Goal: Transaction & Acquisition: Purchase product/service

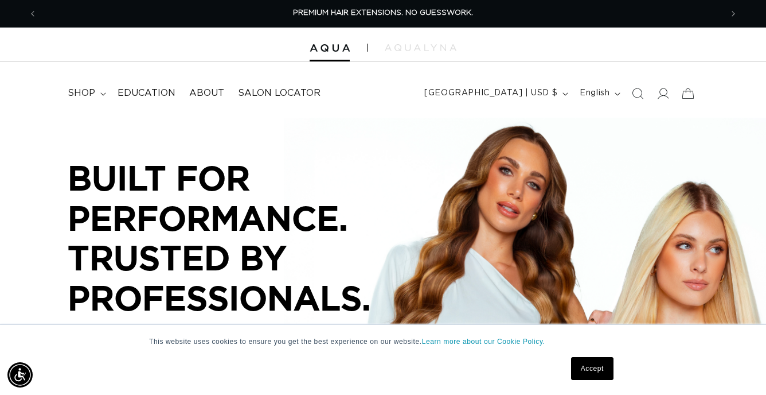
click at [595, 372] on link "Accept" at bounding box center [592, 368] width 42 height 23
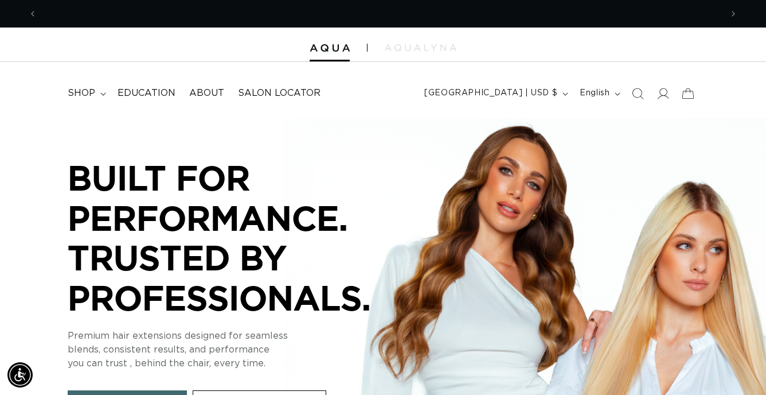
scroll to position [0, 685]
click at [661, 99] on icon at bounding box center [663, 93] width 12 height 12
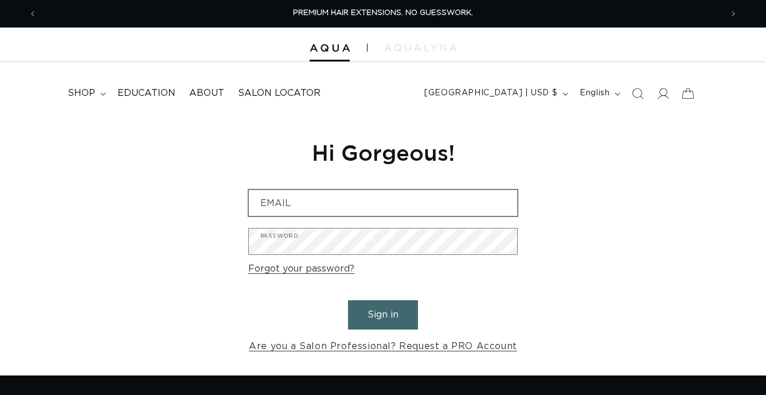
click at [419, 189] on div "Email" at bounding box center [383, 202] width 270 height 27
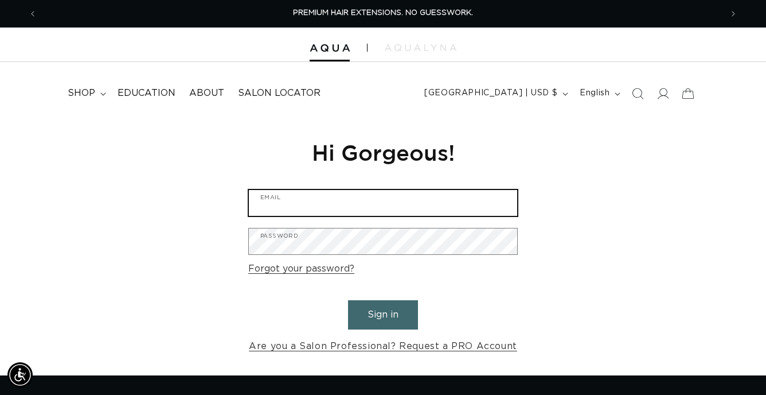
click at [407, 204] on input "Email" at bounding box center [383, 203] width 268 height 26
paste input "info@salonsimis.com"
type input "info@salonsimis.com"
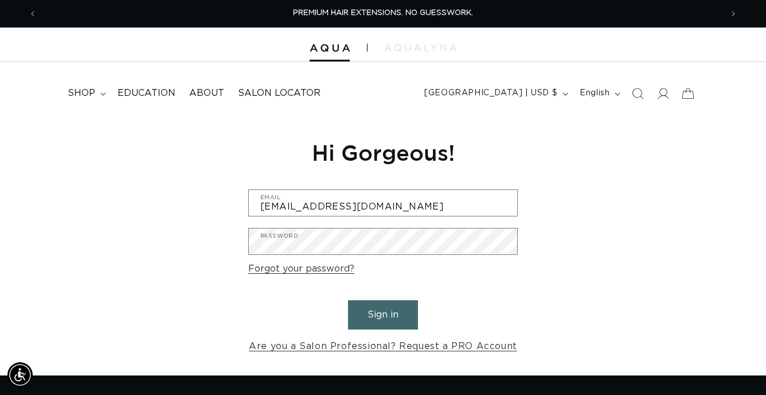
click at [381, 314] on button "Sign in" at bounding box center [383, 314] width 70 height 29
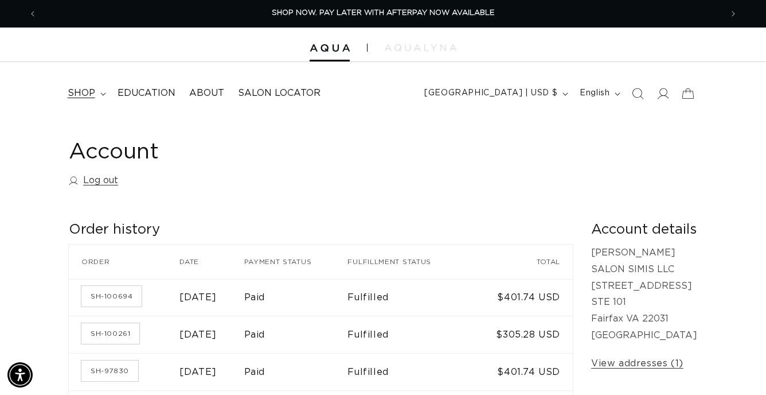
click at [76, 97] on span "shop" at bounding box center [82, 93] width 28 height 12
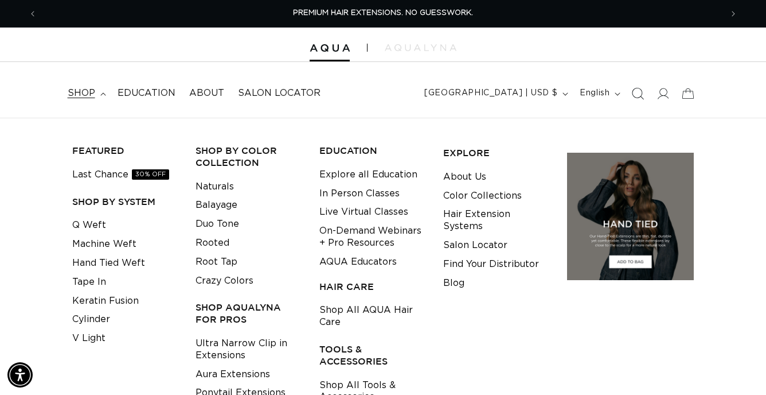
click at [643, 100] on span "Search" at bounding box center [637, 93] width 25 height 25
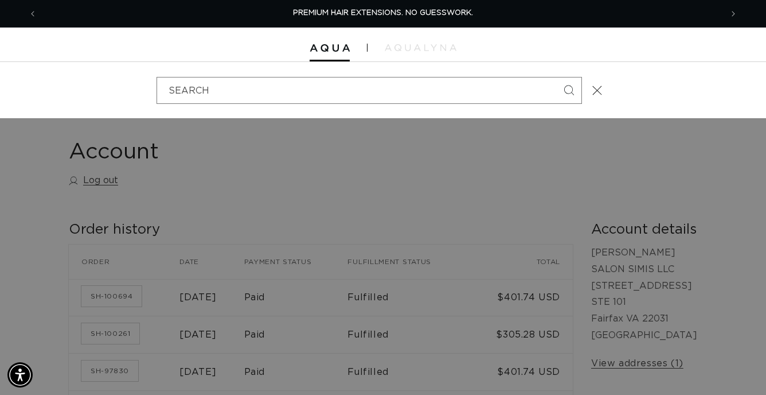
click at [0, 90] on div "Search" at bounding box center [0, 90] width 0 height 0
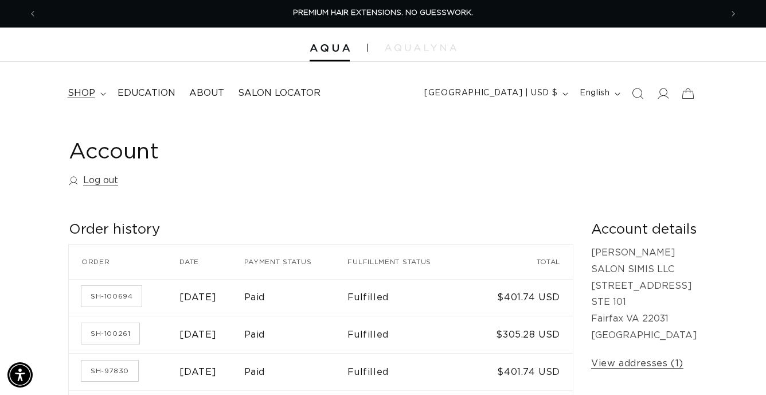
click at [81, 88] on span "shop" at bounding box center [82, 93] width 28 height 12
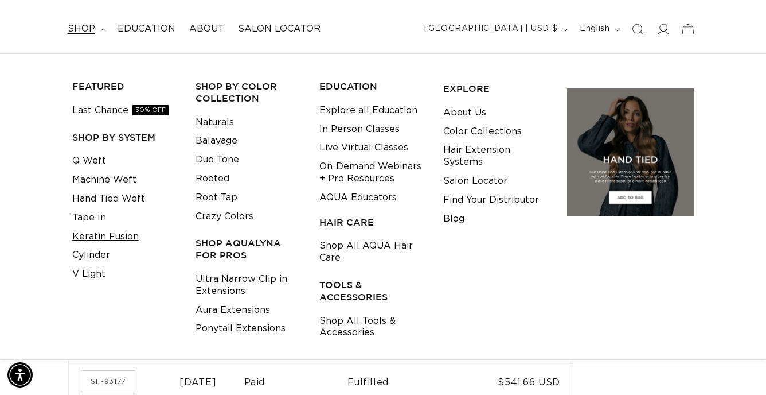
click at [110, 241] on link "Keratin Fusion" at bounding box center [105, 236] width 67 height 19
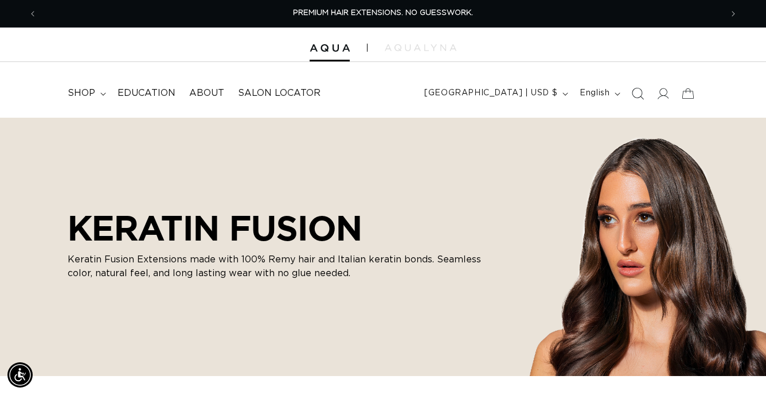
click at [636, 92] on icon "Search" at bounding box center [638, 93] width 12 height 12
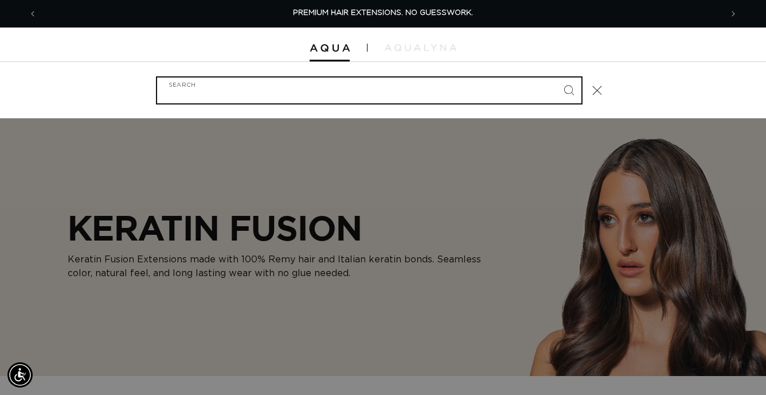
click at [491, 89] on input "Search" at bounding box center [369, 90] width 424 height 26
type input "33"
click at [556, 77] on button "Search" at bounding box center [568, 89] width 25 height 25
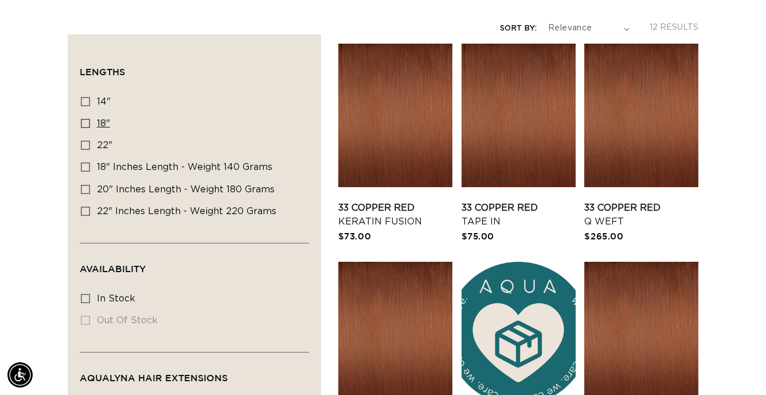
scroll to position [0, 685]
click at [86, 123] on icon at bounding box center [85, 123] width 9 height 9
click at [86, 123] on input "18" 18" (5 products)" at bounding box center [85, 123] width 9 height 9
checkbox input "true"
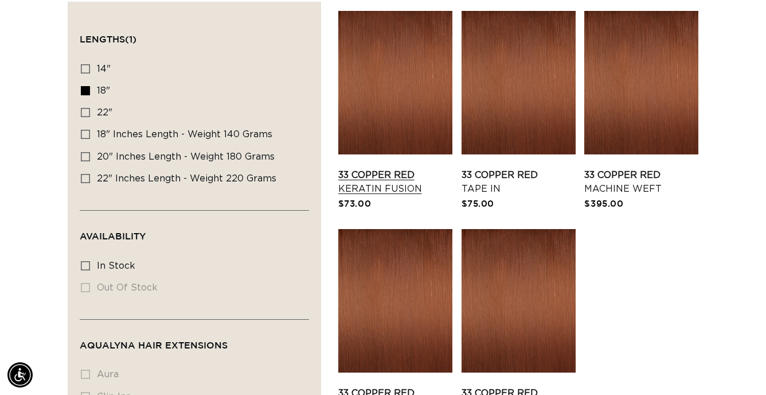
scroll to position [264, 0]
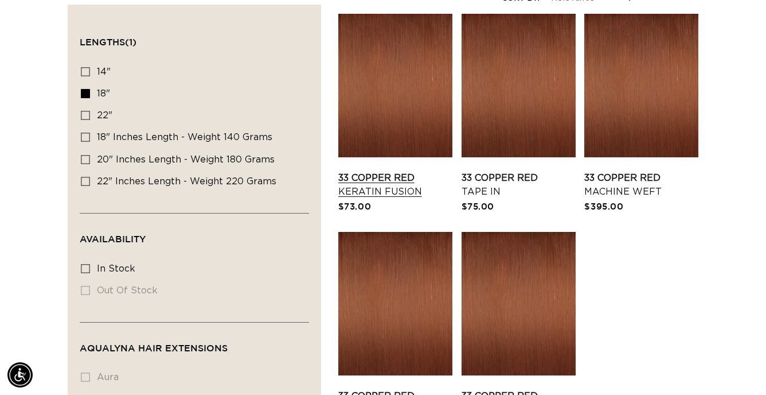
click at [374, 194] on link "33 Copper Red Keratin Fusion" at bounding box center [395, 185] width 114 height 28
